Goal: Use online tool/utility: Utilize a website feature to perform a specific function

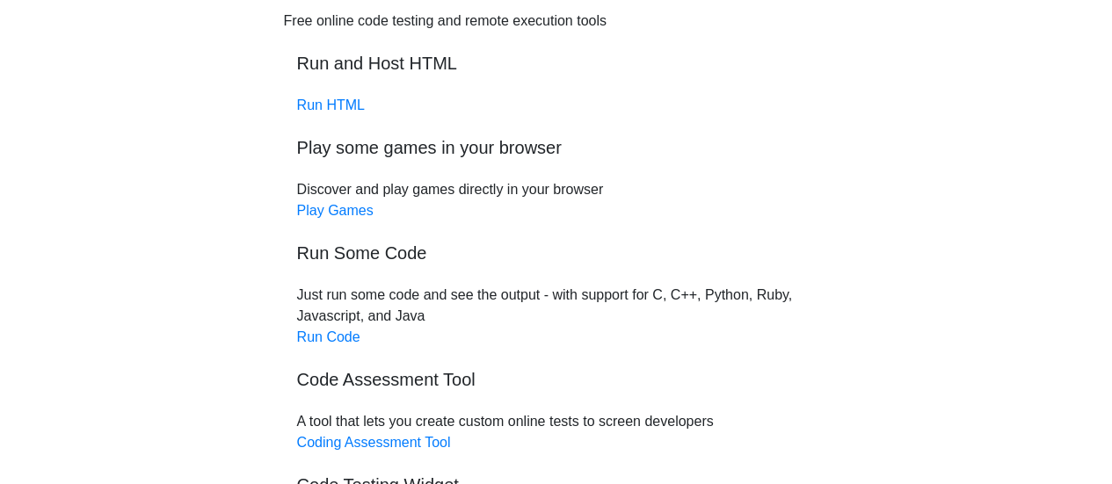
scroll to position [176, 0]
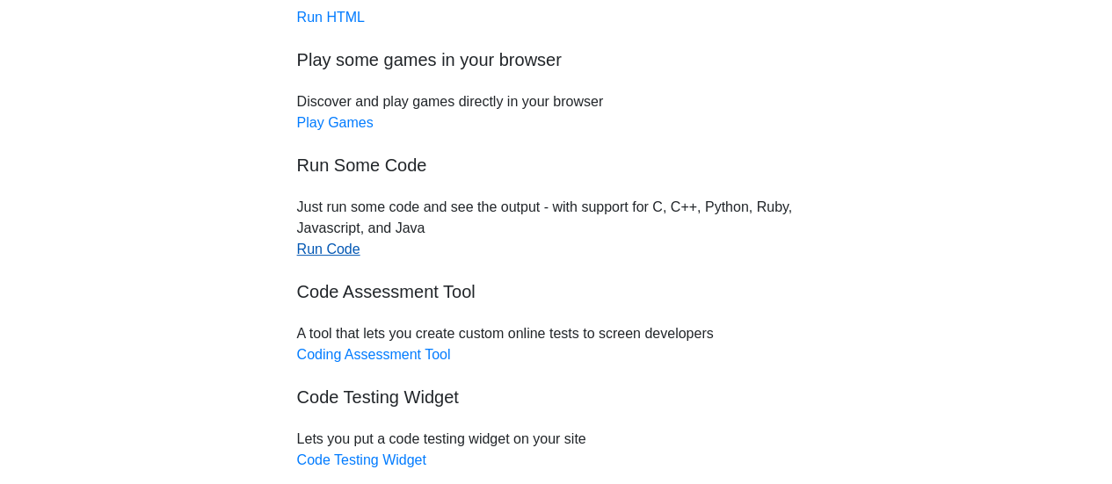
click at [338, 249] on link "Run Code" at bounding box center [328, 249] width 63 height 15
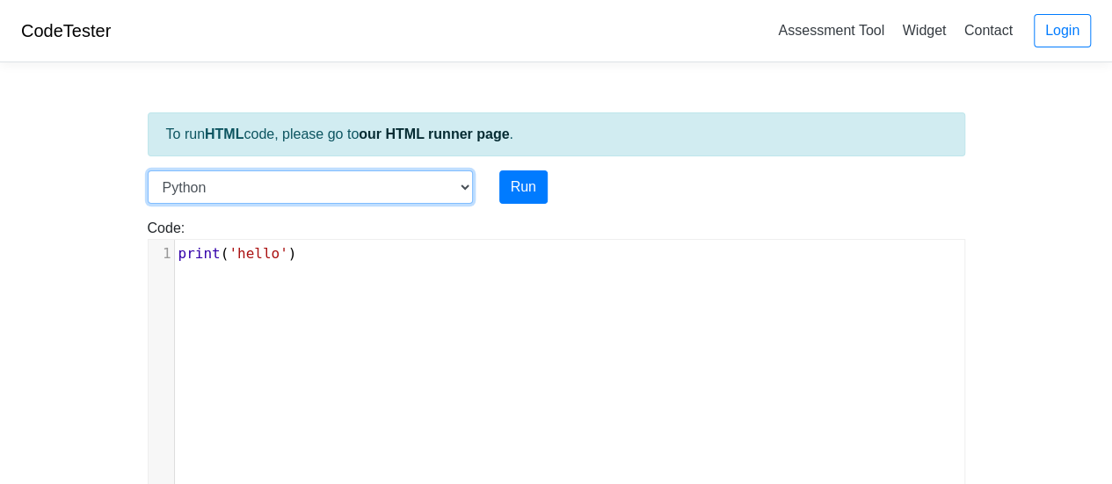
click at [462, 184] on select "C C++ Go Java Javascript Python Ruby" at bounding box center [310, 187] width 325 height 33
select select "c"
click at [148, 171] on select "C C++ Go Java Javascript Python Ruby" at bounding box center [310, 187] width 325 height 33
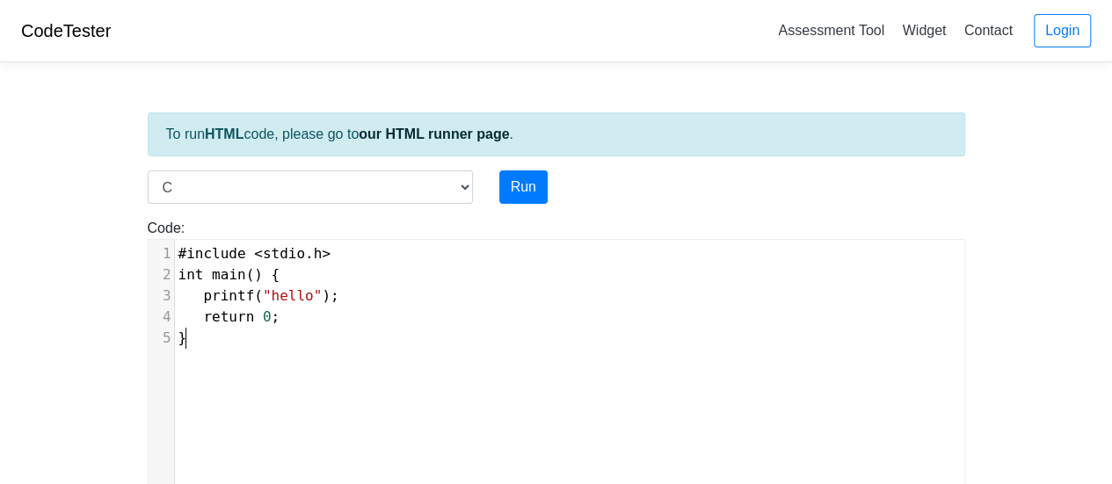
scroll to position [7, 0]
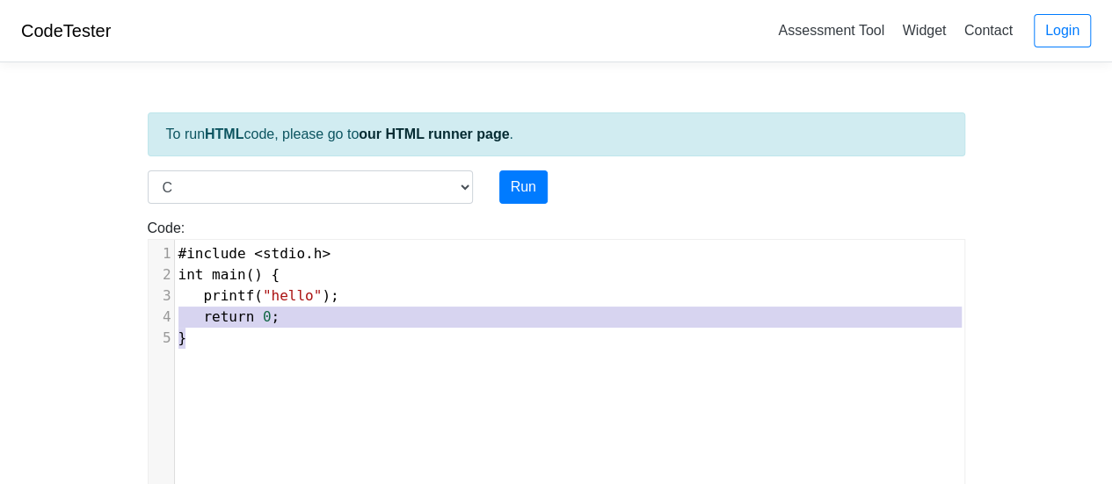
type textarea "#include <stdio.h> int main() { printf("hello"); return 0; }"
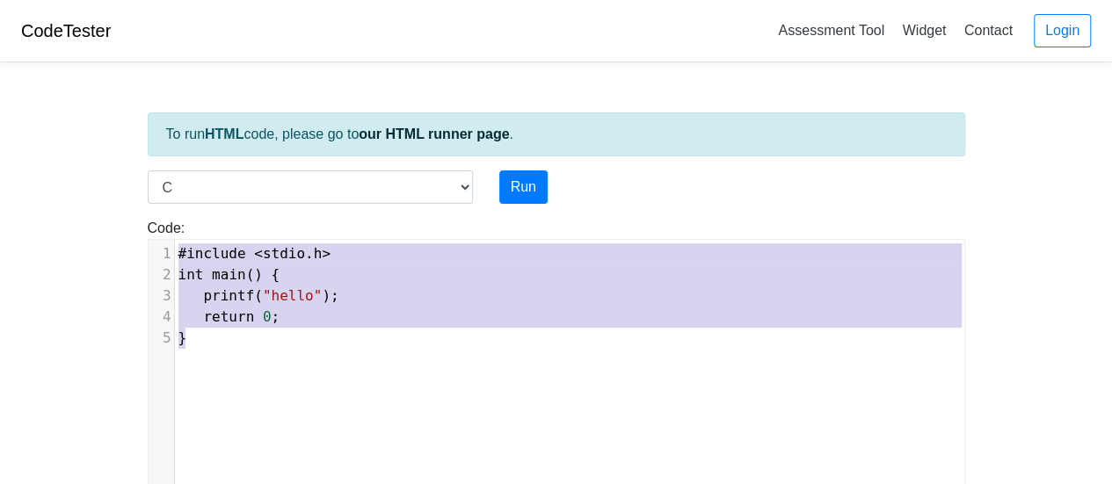
drag, startPoint x: 222, startPoint y: 360, endPoint x: 159, endPoint y: 241, distance: 135.3
click at [159, 241] on div "x 1 #include < stdio . h > 2 int main () { 3 printf ( "hello" ); 4 return 0 ; 5…" at bounding box center [570, 384] width 842 height 288
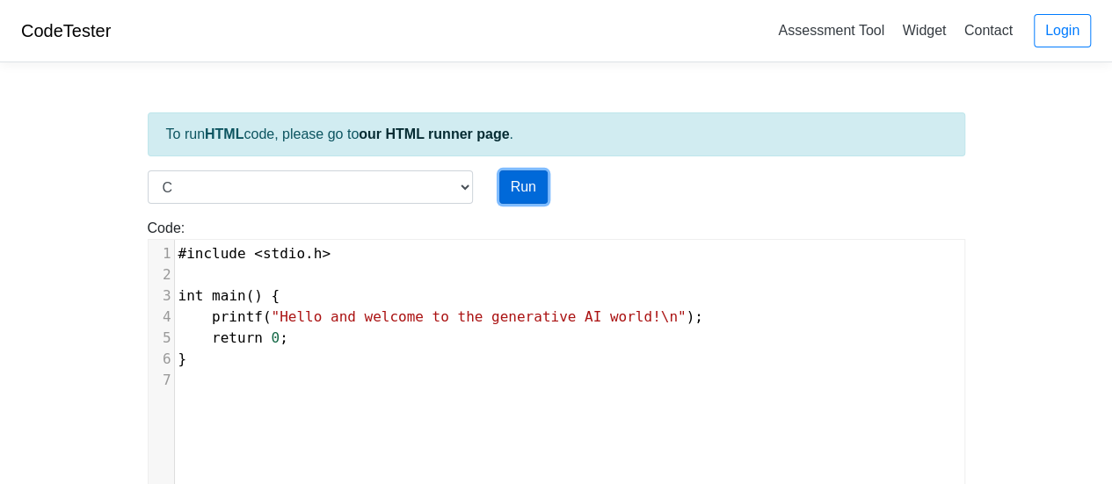
click at [517, 186] on button "Run" at bounding box center [523, 187] width 48 height 33
type input "[URL][DOMAIN_NAME]"
type textarea "Stdout: Hello and welcome to the generative AI world!"
click at [526, 185] on button "Run" at bounding box center [523, 187] width 48 height 33
type input "[URL][DOMAIN_NAME]"
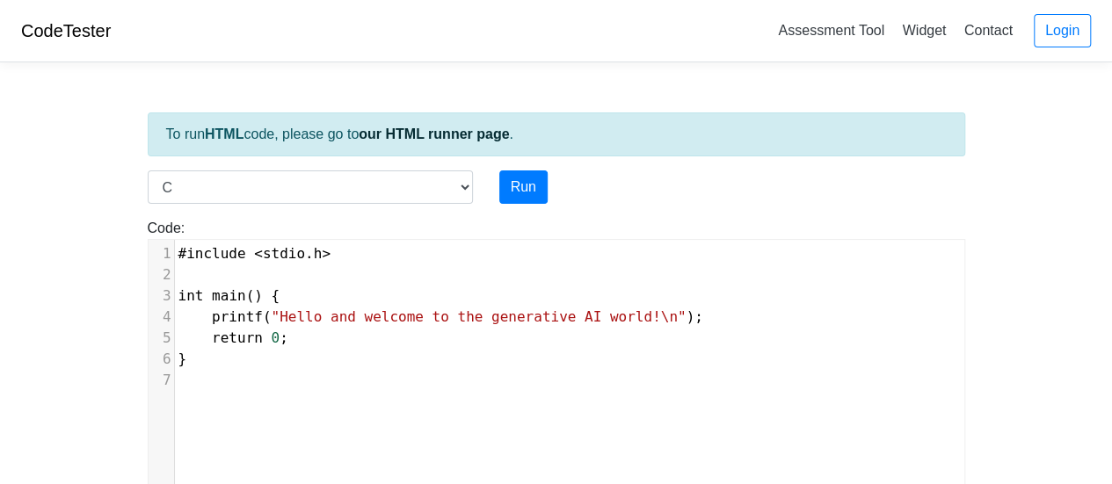
type textarea "Stdout: Hello and welcome to the generative AI world!"
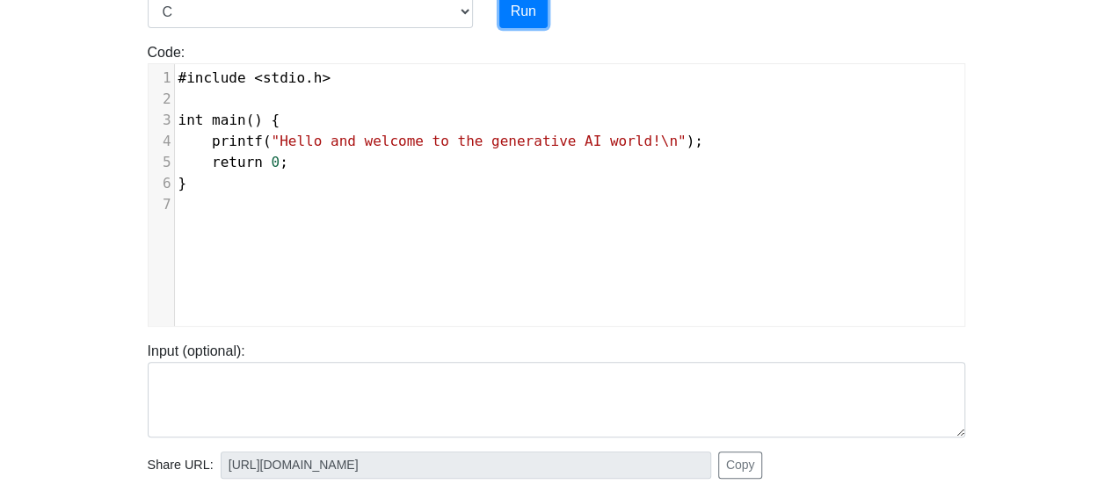
scroll to position [264, 0]
